Goal: Navigation & Orientation: Find specific page/section

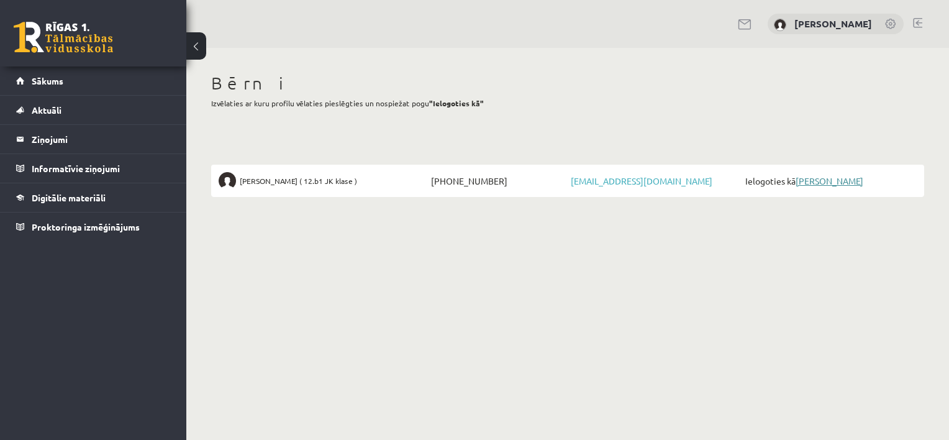
click at [838, 185] on link "[PERSON_NAME]" at bounding box center [830, 180] width 68 height 11
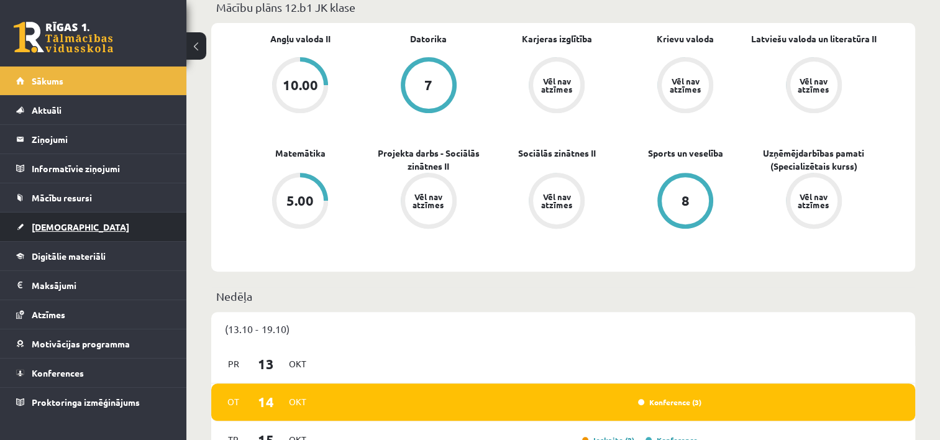
scroll to position [373, 0]
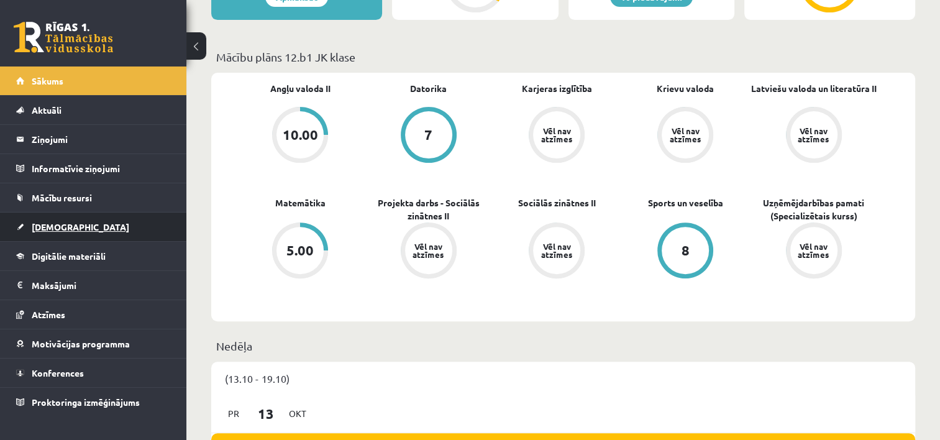
click at [50, 226] on span "[DEMOGRAPHIC_DATA]" at bounding box center [81, 226] width 98 height 11
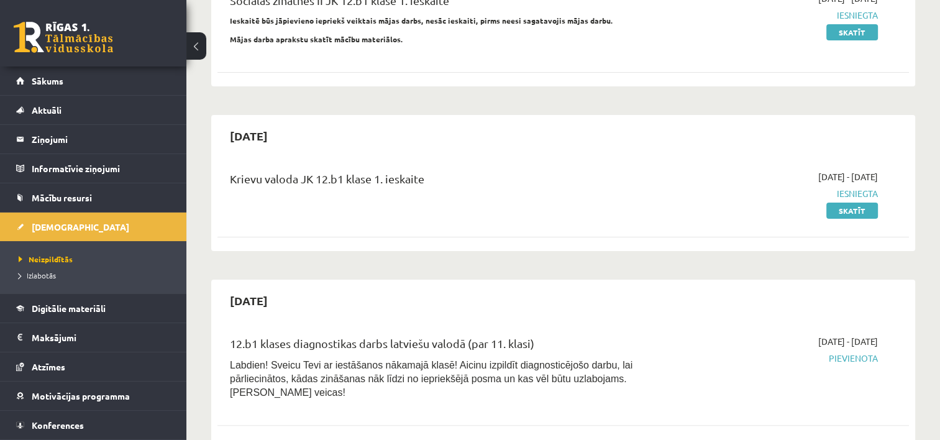
scroll to position [373, 0]
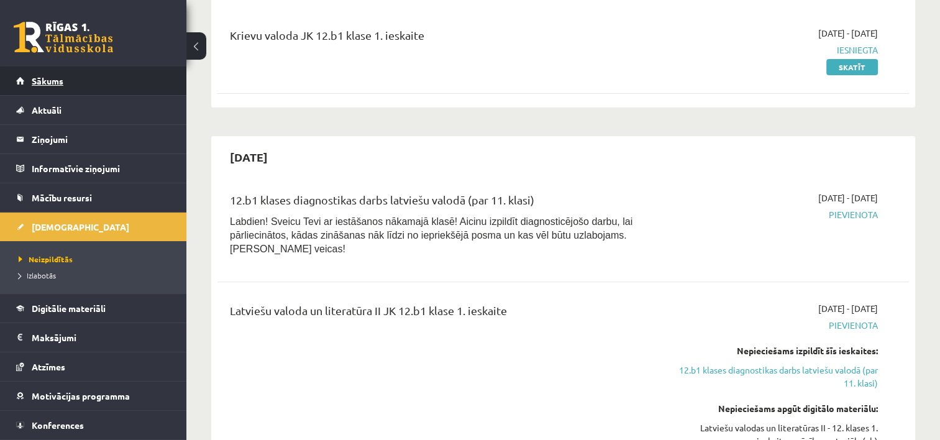
click at [45, 77] on span "Sākums" at bounding box center [48, 80] width 32 height 11
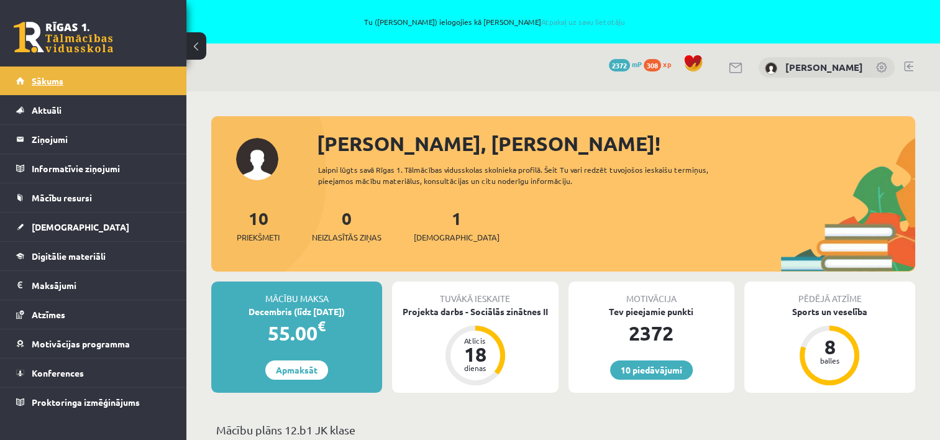
click at [53, 78] on span "Sākums" at bounding box center [48, 80] width 32 height 11
